Goal: Information Seeking & Learning: Learn about a topic

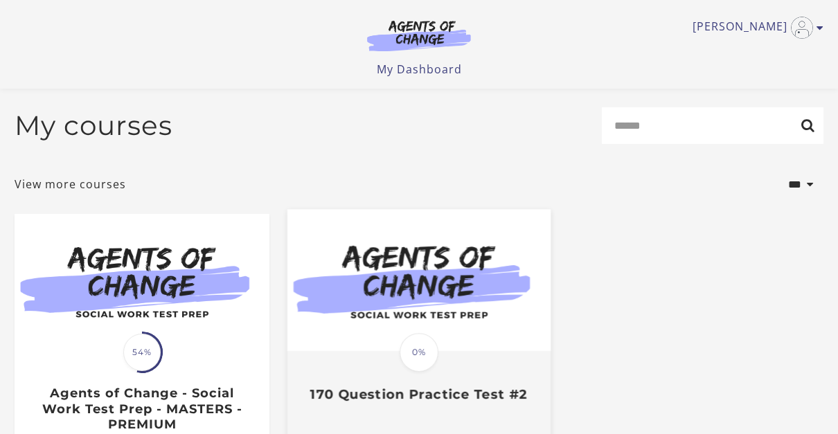
scroll to position [136, 0]
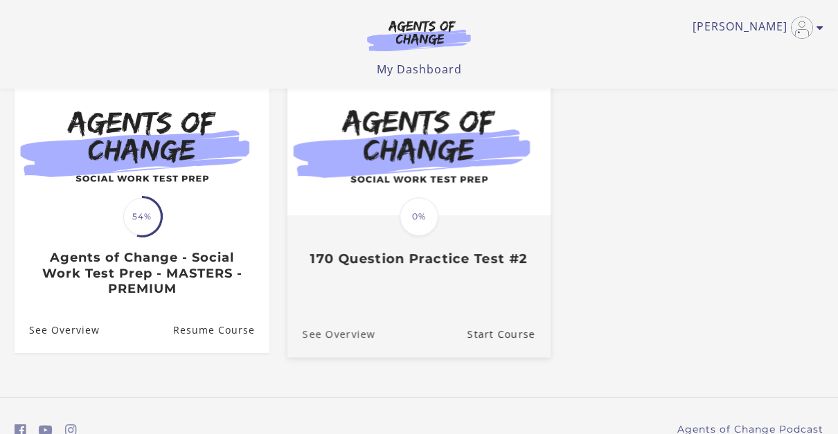
click at [346, 334] on link "See Overview" at bounding box center [332, 334] width 88 height 46
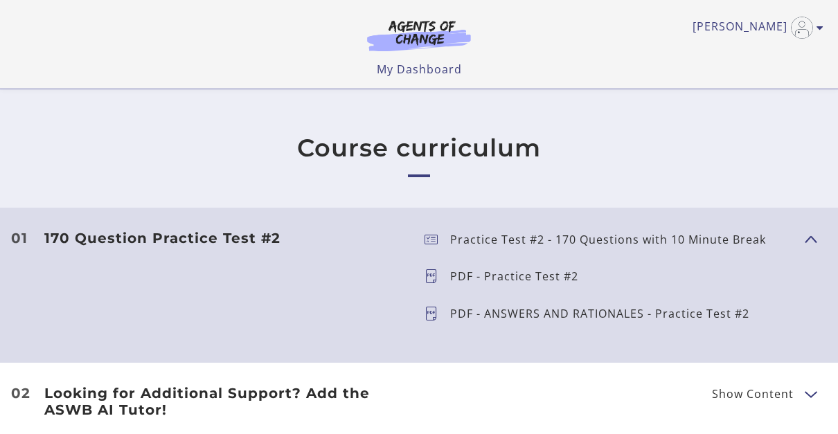
scroll to position [76, 0]
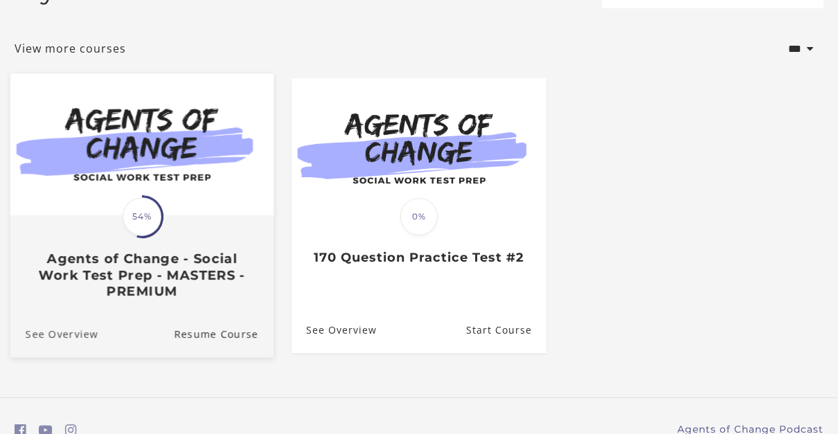
click at [67, 337] on link "See Overview" at bounding box center [54, 334] width 88 height 46
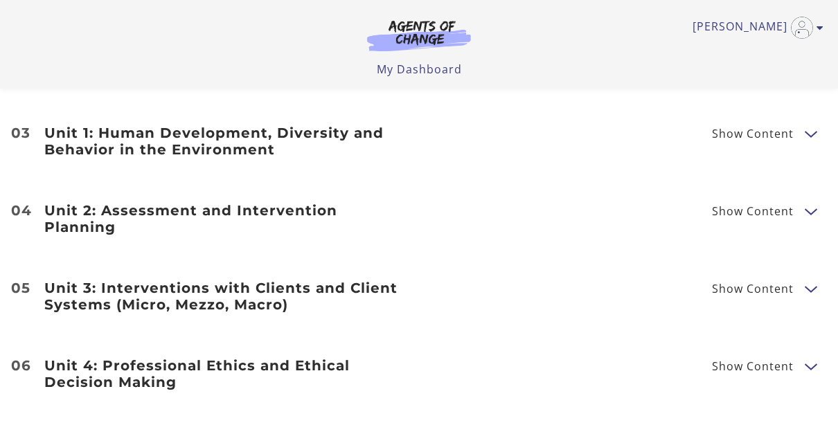
scroll to position [2327, 0]
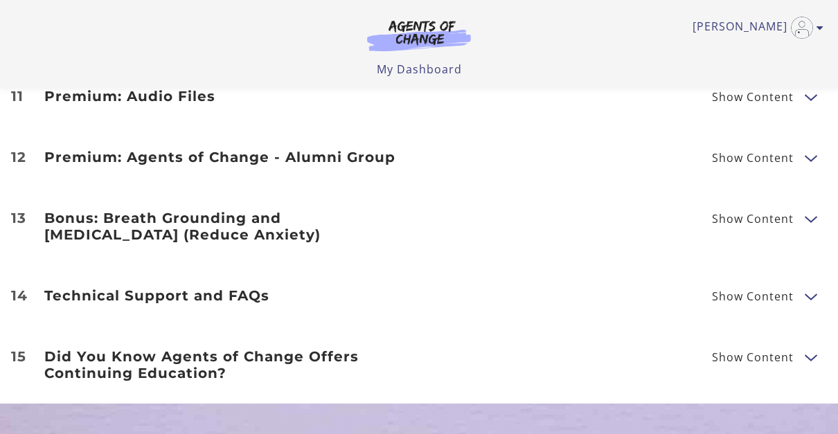
click at [783, 218] on span "Show Content" at bounding box center [753, 218] width 82 height 11
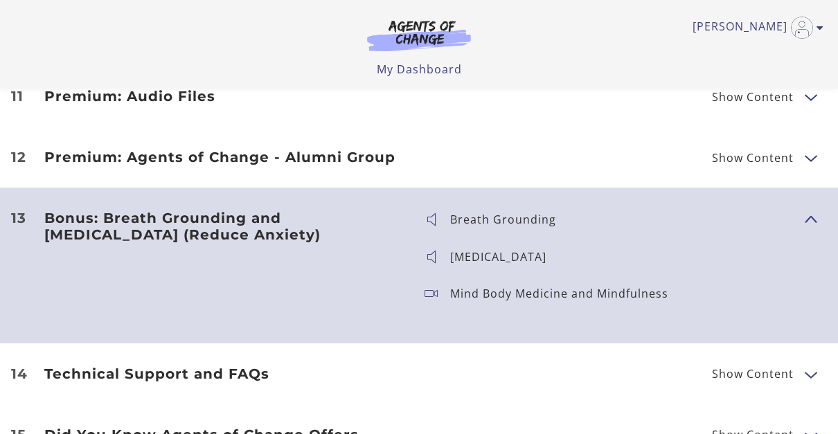
click at [746, 154] on span "Show Content" at bounding box center [753, 157] width 82 height 11
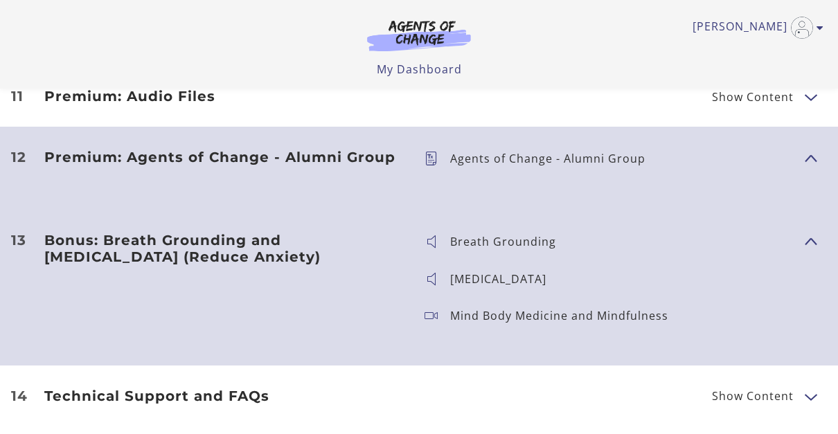
click at [322, 159] on h3 "Premium: Agents of Change - Alumni Group" at bounding box center [223, 157] width 358 height 17
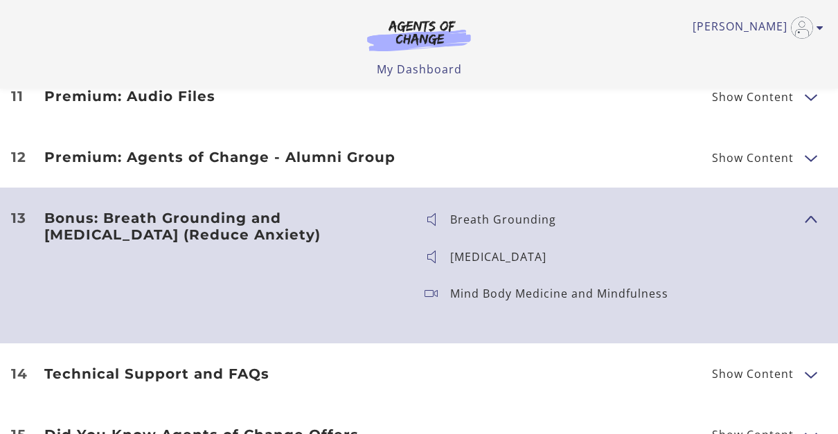
click at [322, 159] on h3 "Premium: Agents of Change - Alumni Group" at bounding box center [223, 157] width 358 height 17
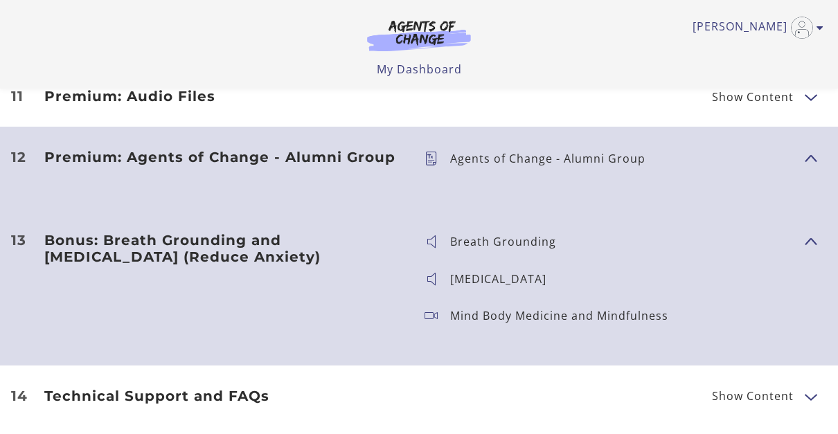
click at [322, 159] on h3 "Premium: Agents of Change - Alumni Group" at bounding box center [223, 157] width 358 height 17
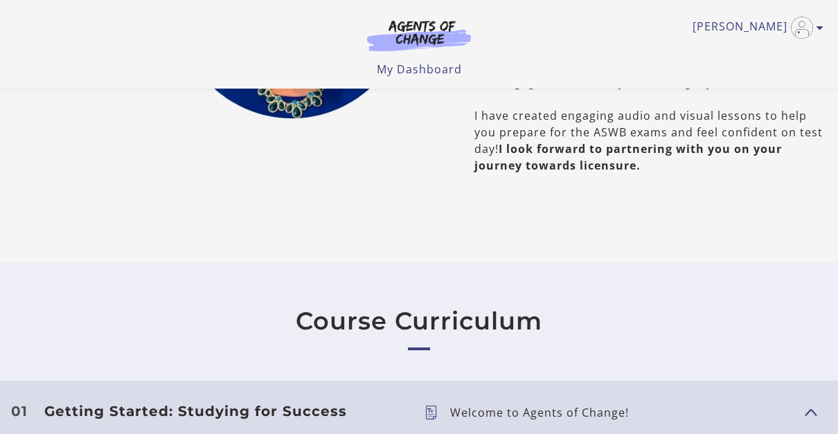
scroll to position [621, 0]
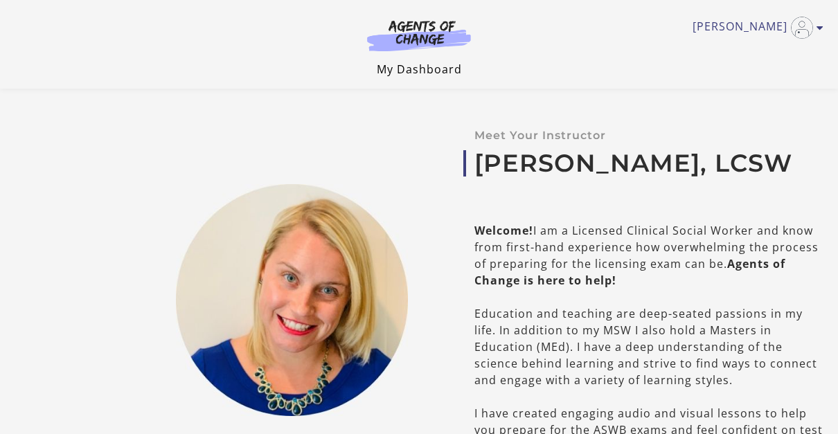
click at [387, 65] on link "My Dashboard" at bounding box center [419, 69] width 85 height 15
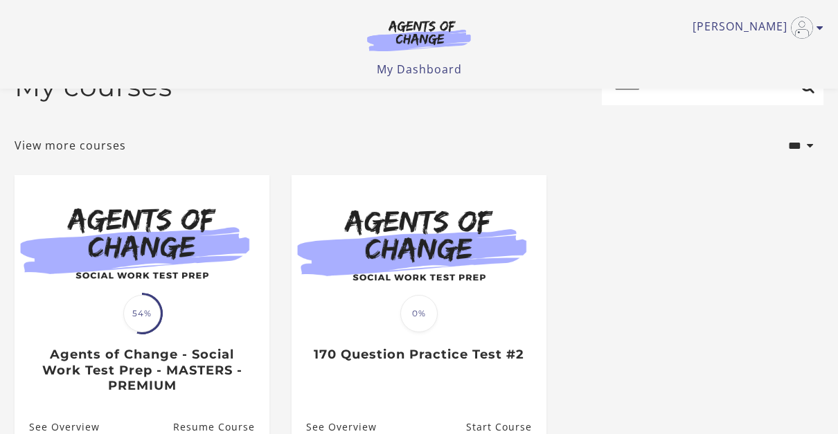
scroll to position [115, 0]
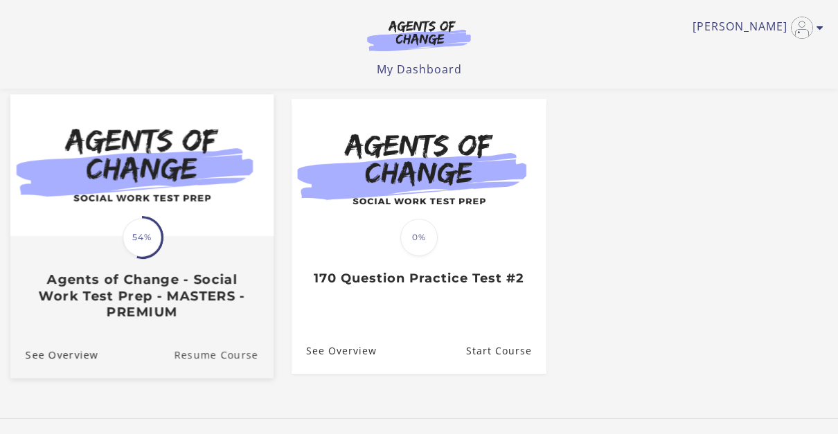
click at [239, 352] on link "Resume Course" at bounding box center [224, 355] width 100 height 46
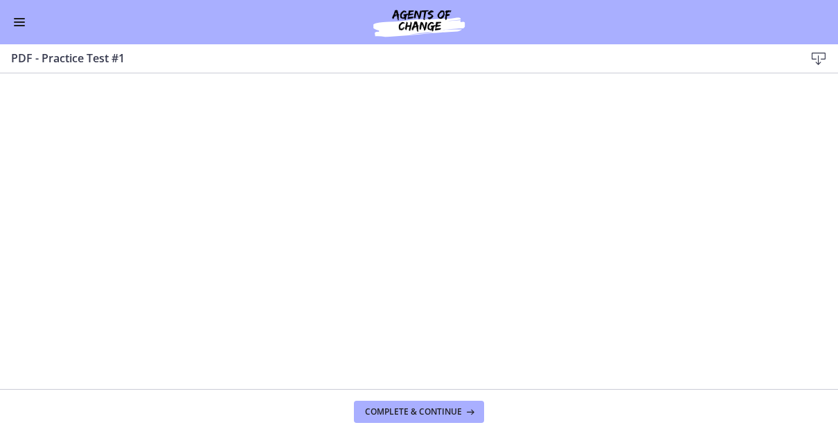
click at [12, 26] on button "Enable menu" at bounding box center [19, 22] width 17 height 17
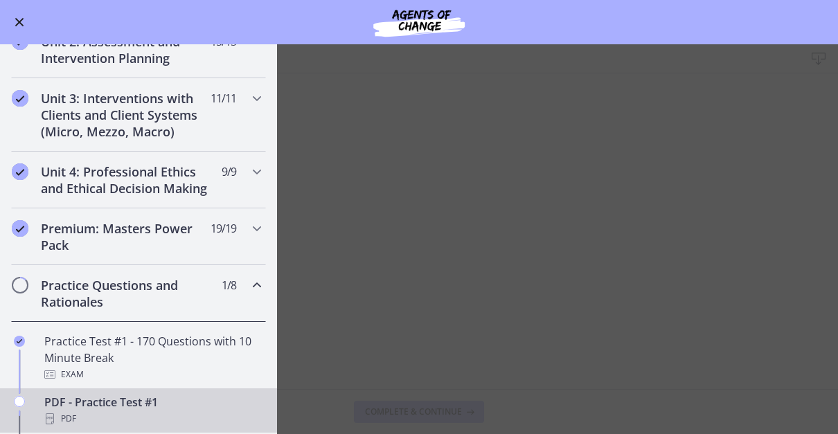
scroll to position [490, 0]
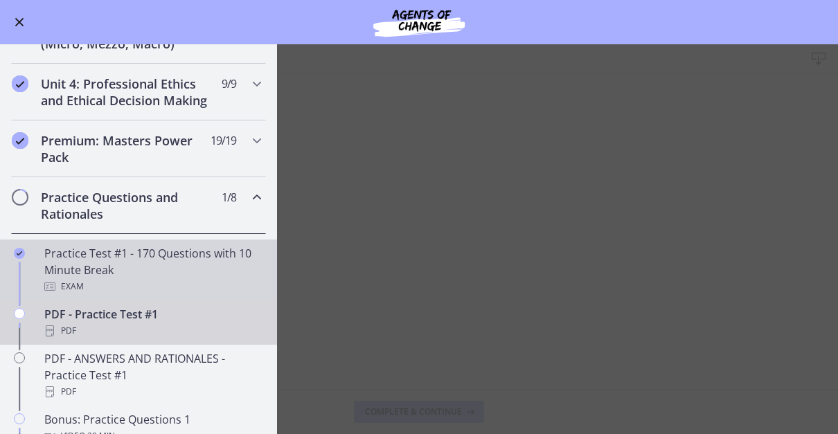
click at [152, 283] on div "Exam" at bounding box center [152, 287] width 216 height 17
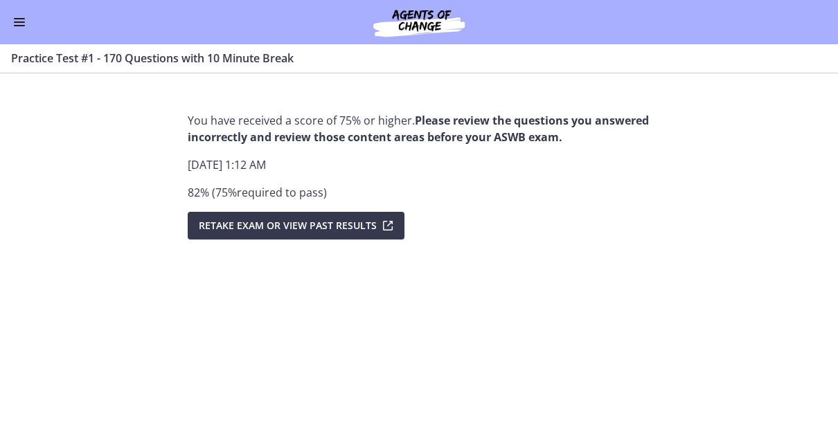
click at [21, 23] on button "Enable menu" at bounding box center [19, 22] width 17 height 17
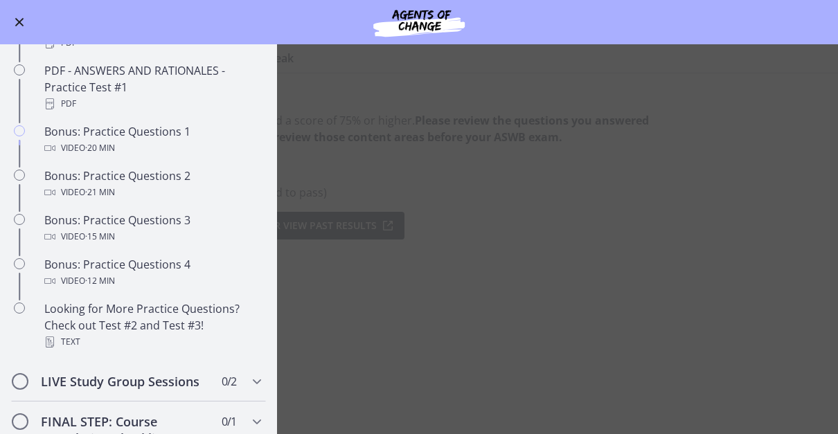
scroll to position [780, 0]
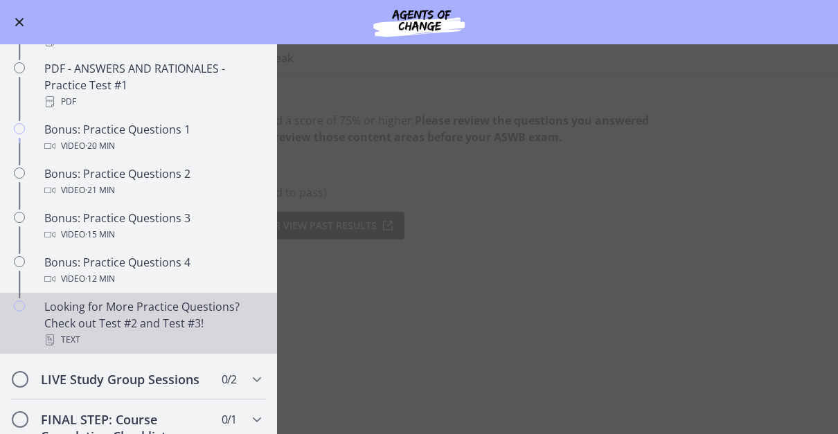
click at [78, 316] on div "Looking for More Practice Questions? Check out Test #2 and Test #3! Text" at bounding box center [152, 324] width 216 height 50
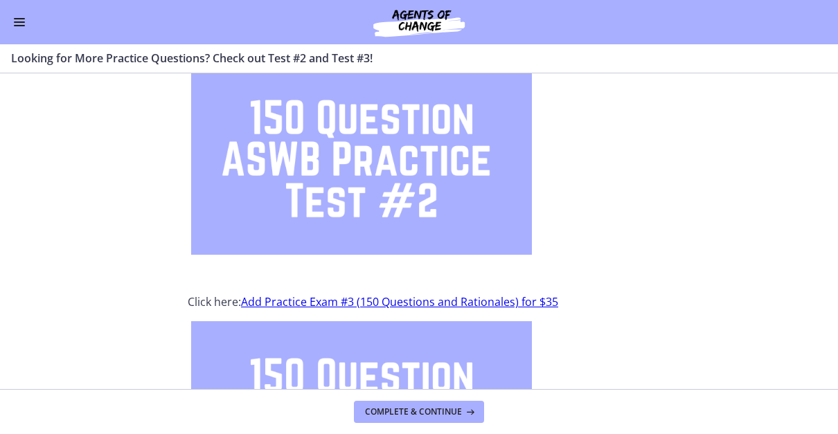
scroll to position [42, 0]
